Goal: Task Accomplishment & Management: Complete application form

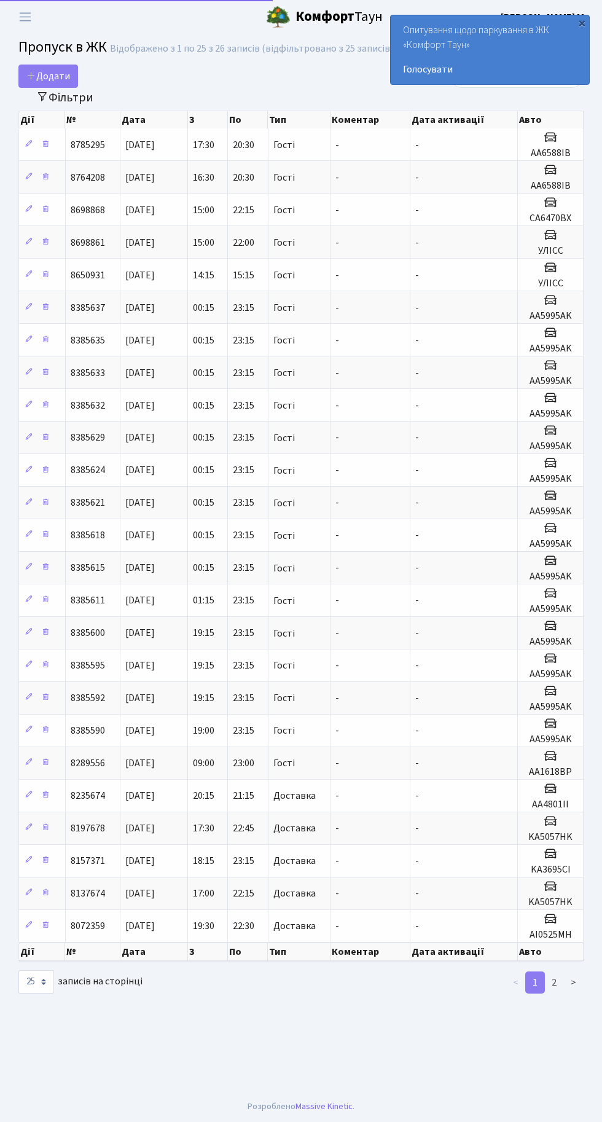
select select "25"
click at [31, 15] on span "Переключити навігацію" at bounding box center [25, 17] width 18 height 14
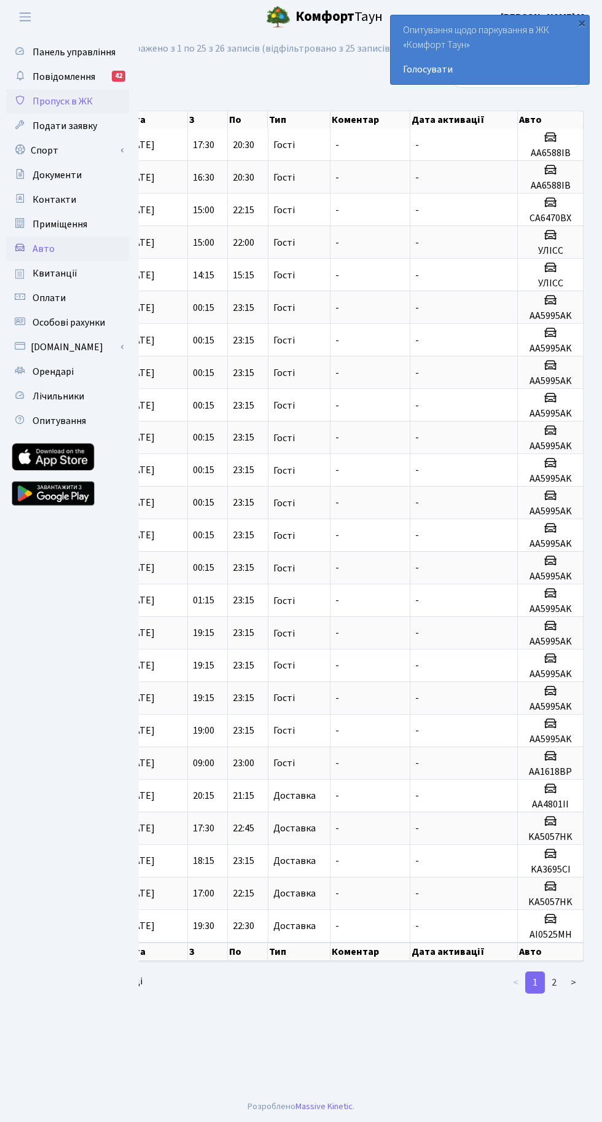
click at [119, 241] on link "Авто" at bounding box center [67, 249] width 123 height 25
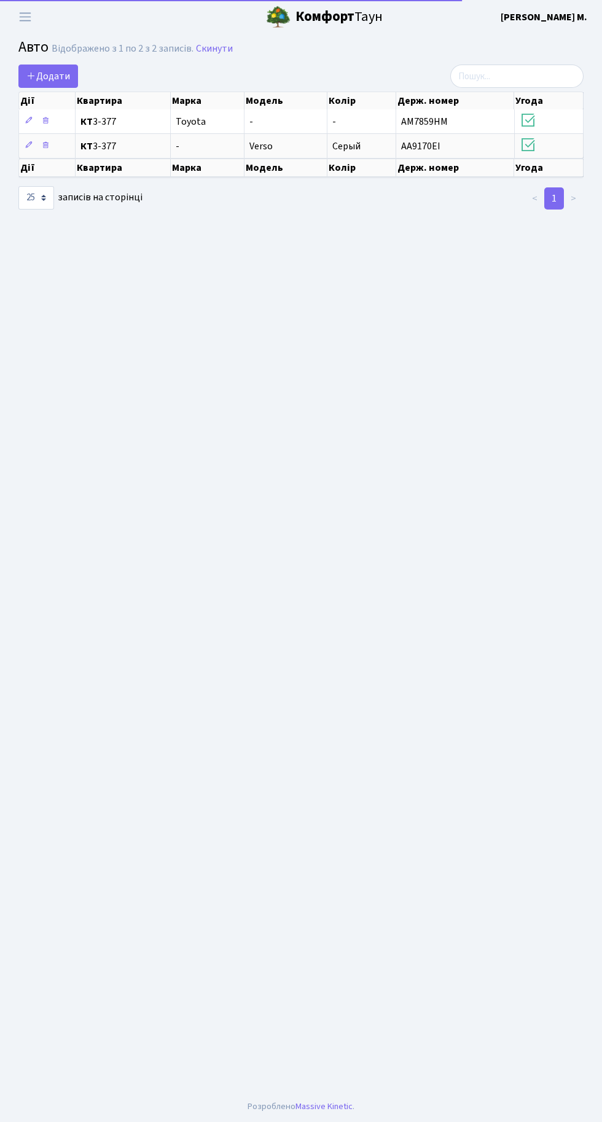
select select "25"
click at [25, 17] on span "Переключити навігацію" at bounding box center [25, 17] width 18 height 14
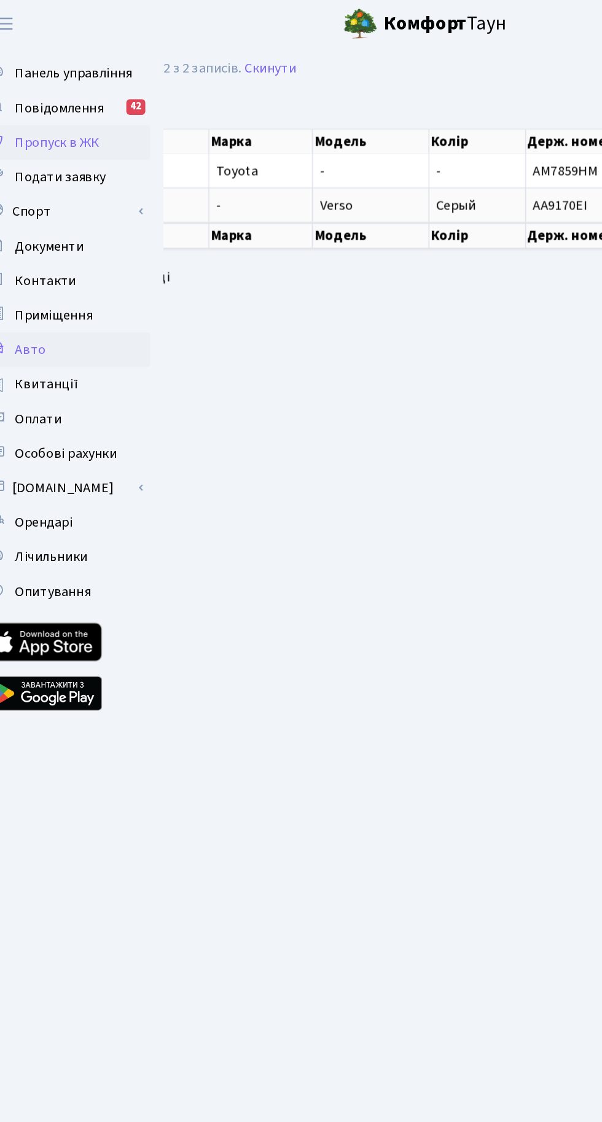
click at [68, 100] on span "Пропуск в ЖК" at bounding box center [63, 102] width 60 height 14
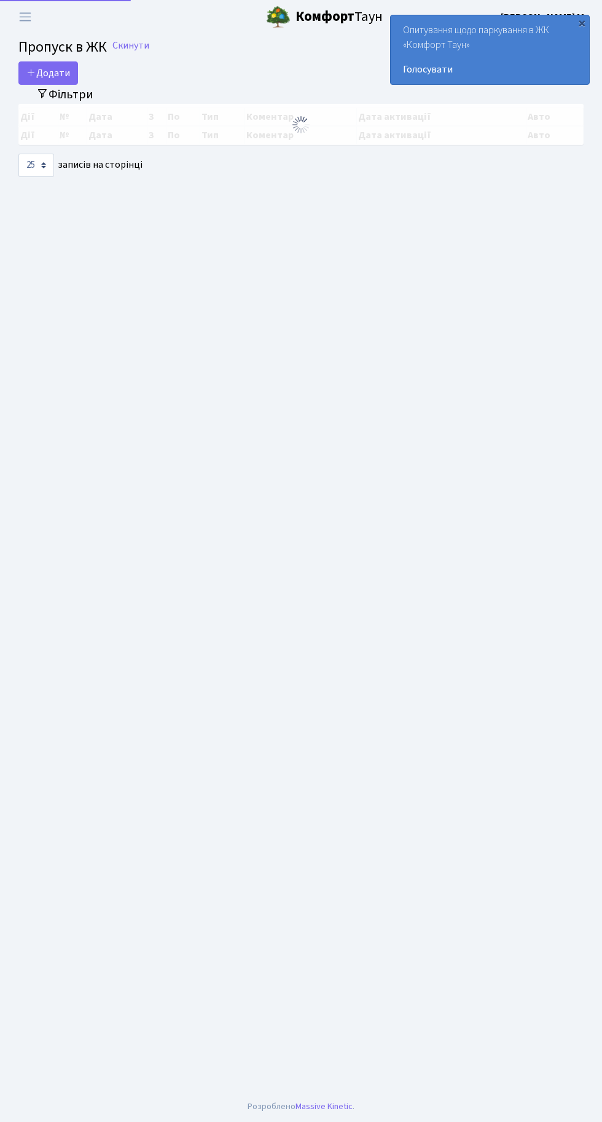
select select "25"
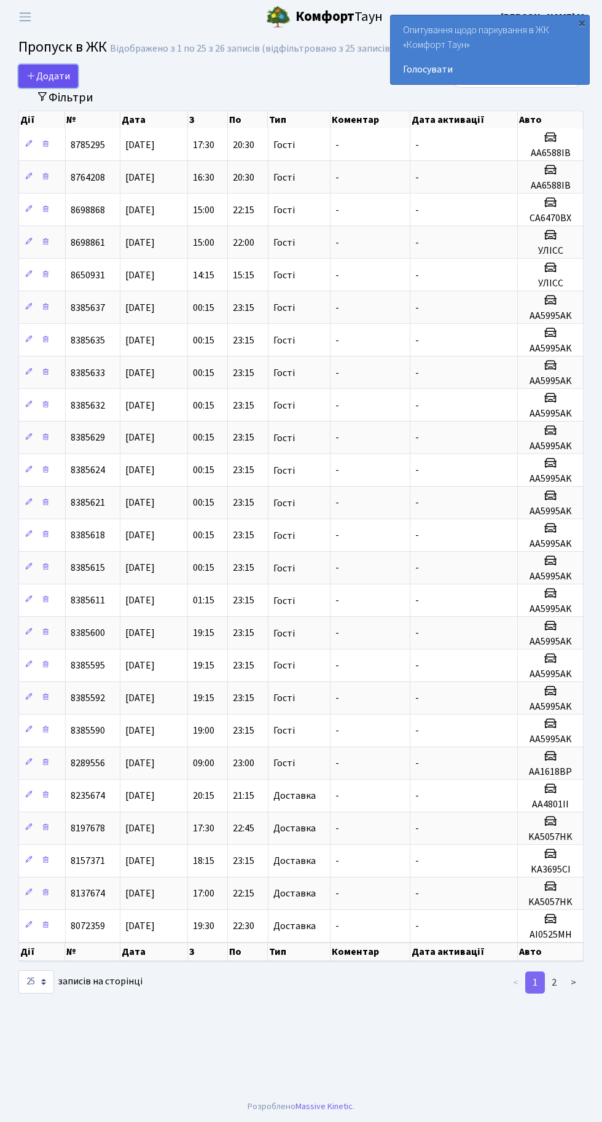
click at [50, 73] on span "Додати" at bounding box center [48, 76] width 44 height 14
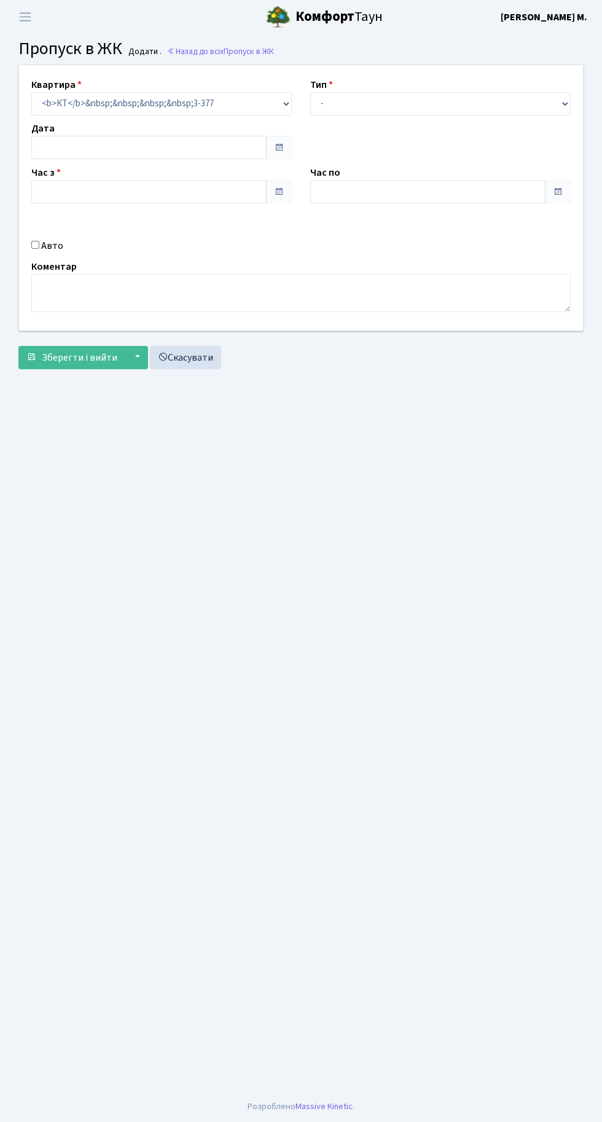
type input "[DATE]"
type input "18:45"
type input "19:45"
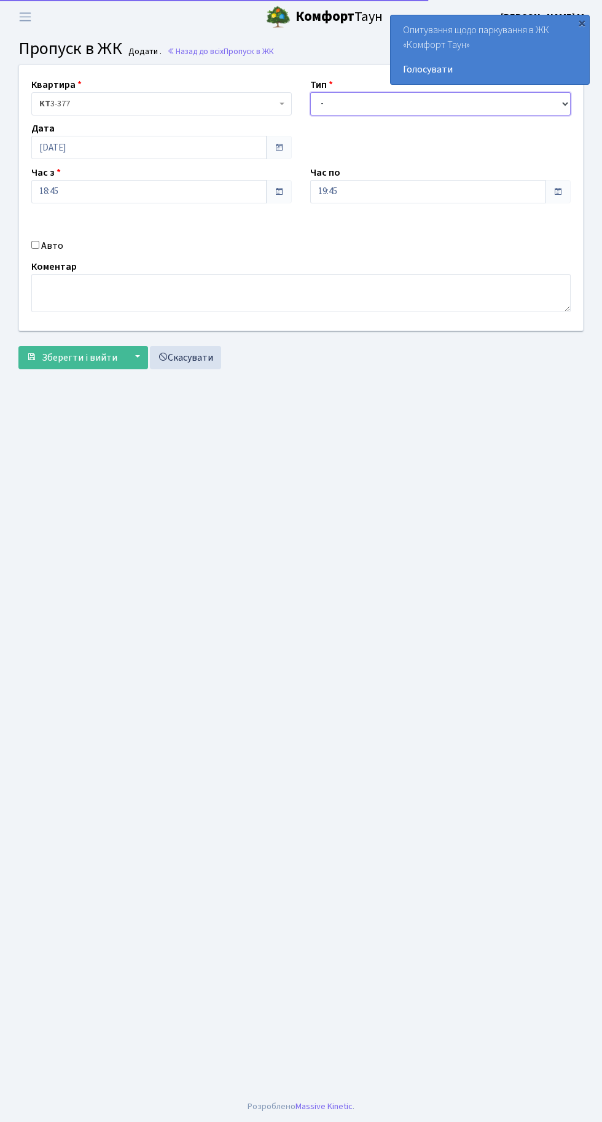
click at [366, 103] on select "- Доставка Таксі Гості Сервіс" at bounding box center [440, 103] width 261 height 23
select select "2"
click at [310, 92] on select "- Доставка Таксі Гості Сервіс" at bounding box center [440, 103] width 261 height 23
click at [36, 244] on input "Авто" at bounding box center [35, 245] width 8 height 8
checkbox input "true"
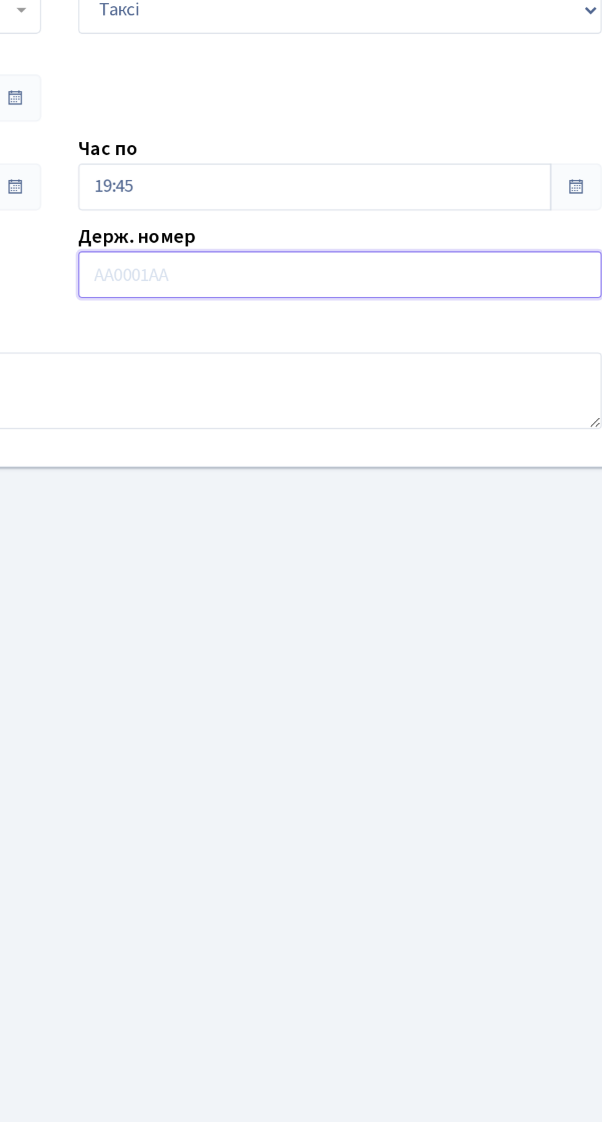
paste input "KA1783EO"
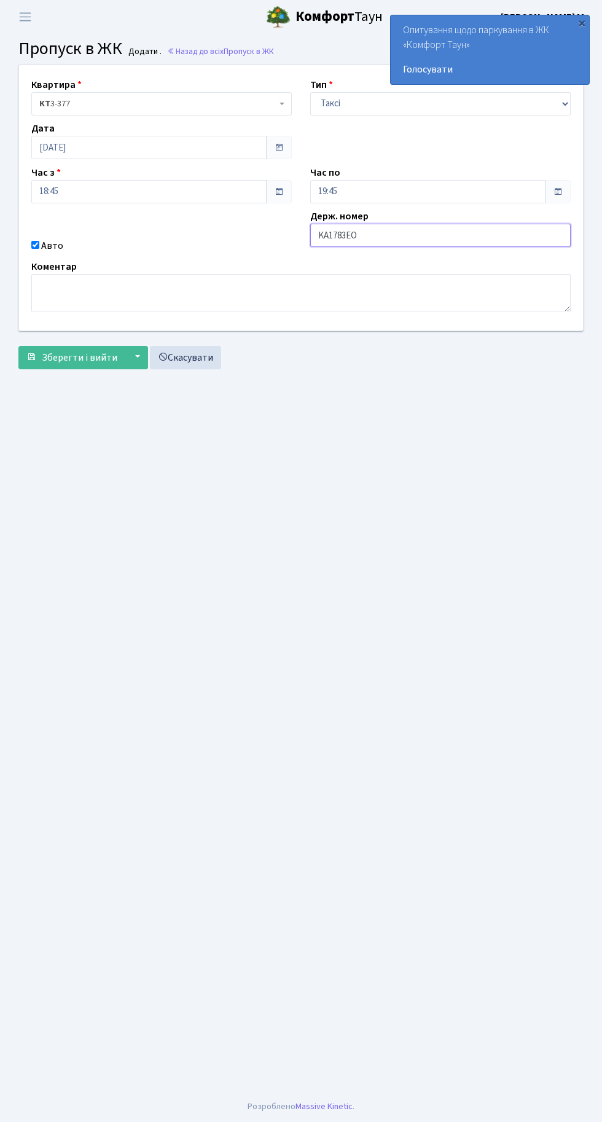
type input "KA1783EO"
click at [85, 356] on span "Зберегти і вийти" at bounding box center [80, 358] width 76 height 14
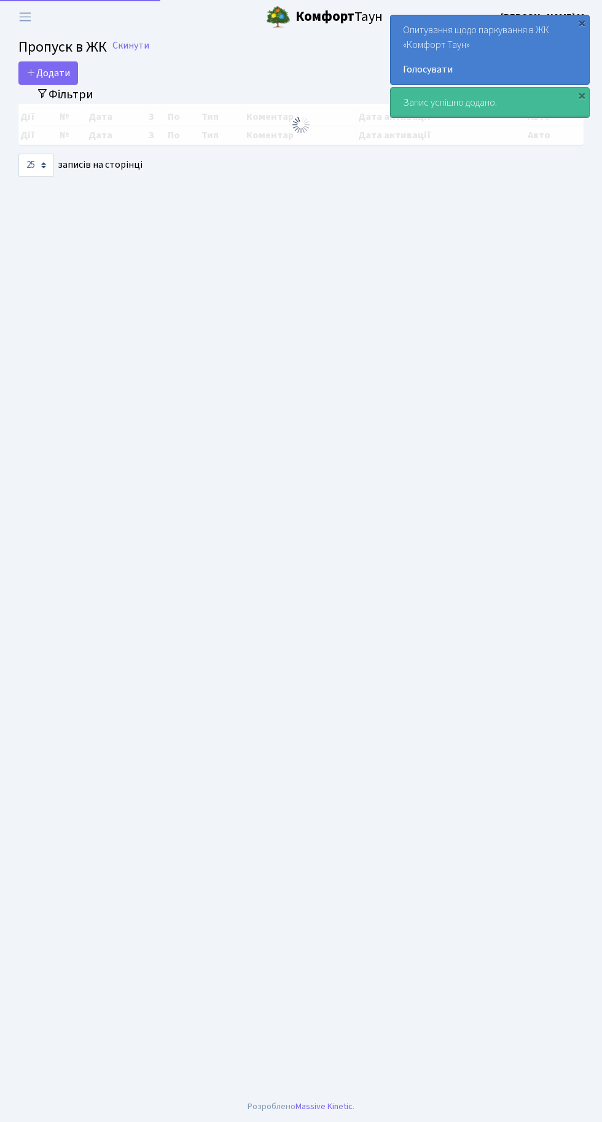
select select "25"
